Goal: Task Accomplishment & Management: Manage account settings

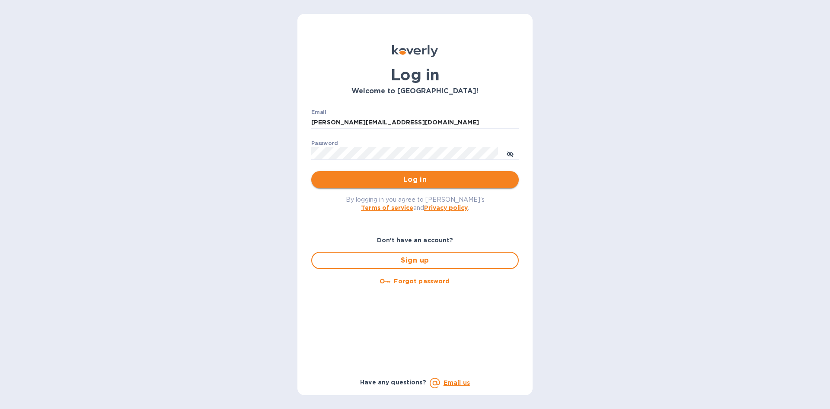
click at [383, 182] on span "Log in" at bounding box center [415, 180] width 194 height 10
